Goal: Information Seeking & Learning: Learn about a topic

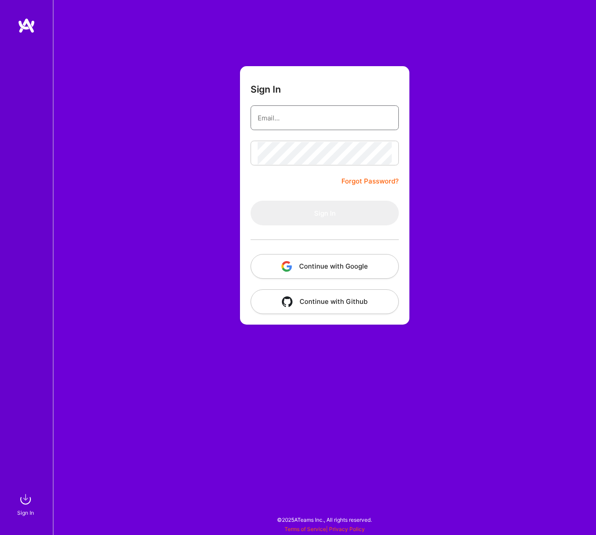
type input "[PERSON_NAME][EMAIL_ADDRESS][DOMAIN_NAME]"
click at [440, 170] on div "Sign In [PERSON_NAME][EMAIL_ADDRESS][DOMAIN_NAME] Forgot Password? Sign In Cont…" at bounding box center [324, 267] width 543 height 535
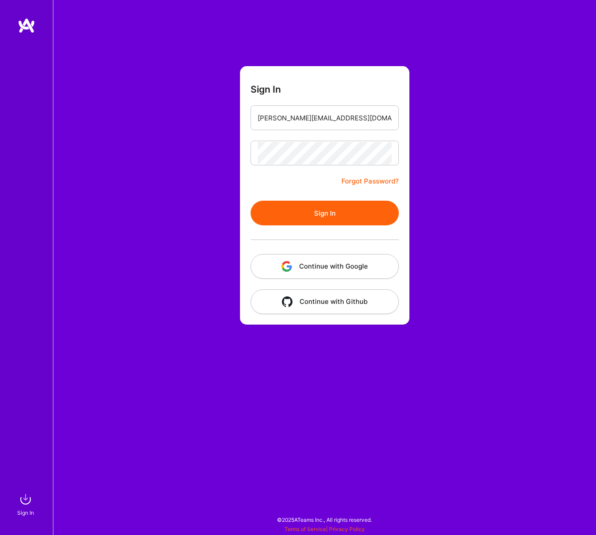
click at [353, 265] on button "Continue with Google" at bounding box center [325, 266] width 148 height 25
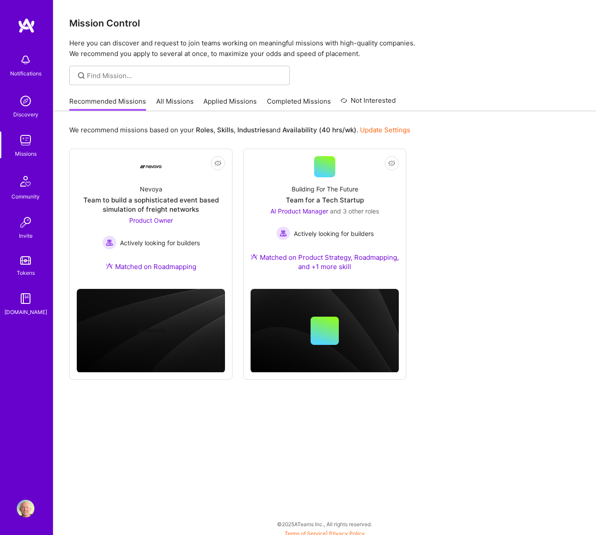
click at [169, 104] on link "All Missions" at bounding box center [175, 104] width 38 height 15
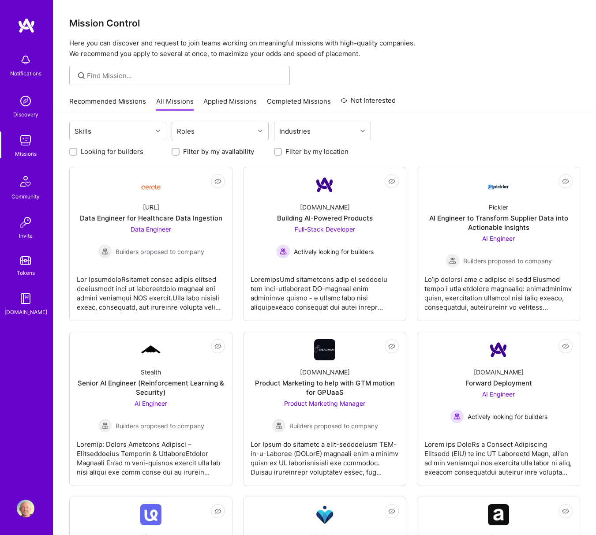
click at [93, 154] on label "Looking for builders" at bounding box center [112, 151] width 63 height 9
click at [77, 154] on input "Looking for builders" at bounding box center [74, 152] width 6 height 6
checkbox input "true"
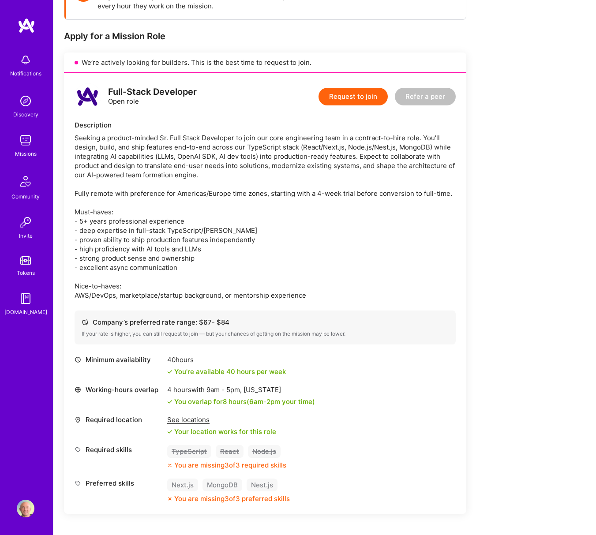
scroll to position [79, 0]
